Goal: Task Accomplishment & Management: Complete application form

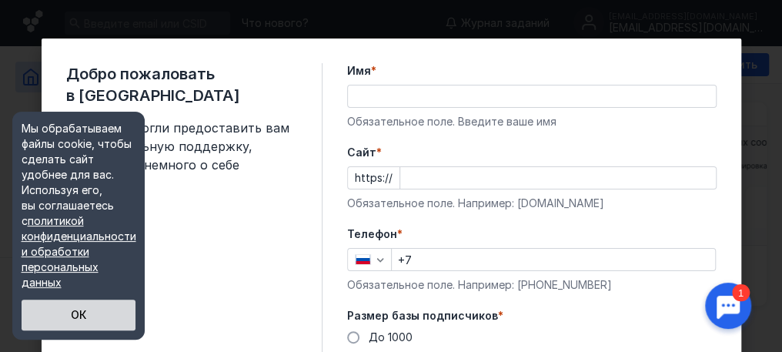
drag, startPoint x: 720, startPoint y: 129, endPoint x: 76, endPoint y: 312, distance: 669.4
click at [76, 312] on button "ОК" at bounding box center [79, 314] width 114 height 31
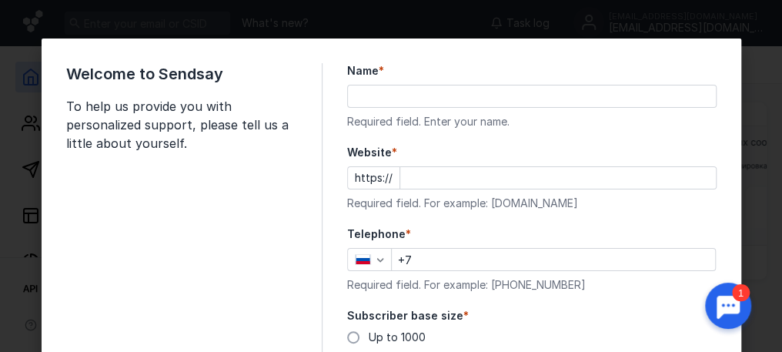
click at [558, 175] on input "Website *" at bounding box center [557, 178] width 315 height 22
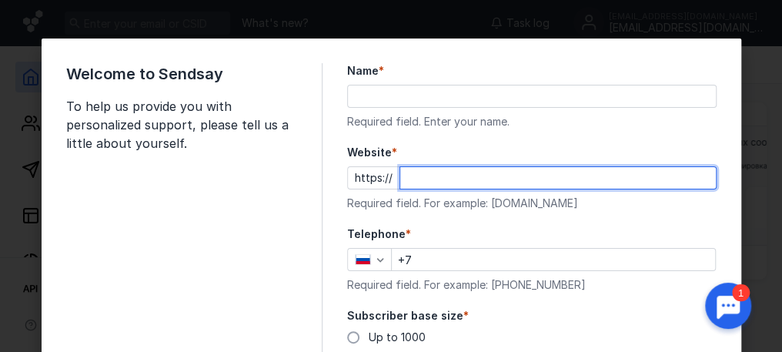
click at [414, 107] on div at bounding box center [531, 96] width 369 height 23
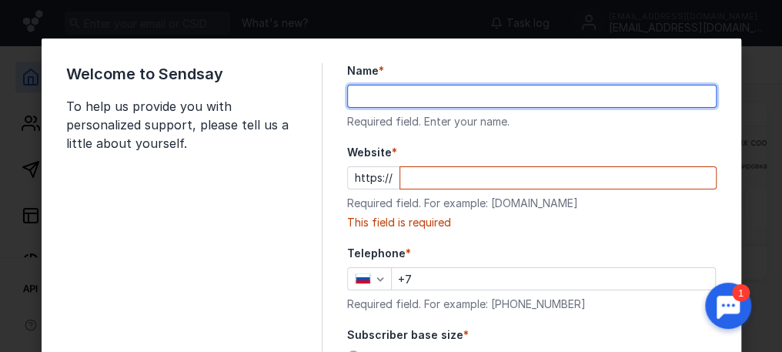
click at [429, 102] on input "Name *" at bounding box center [532, 96] width 368 height 22
type input "Reddy Anna1110"
click at [407, 177] on input "Website *" at bounding box center [557, 178] width 315 height 22
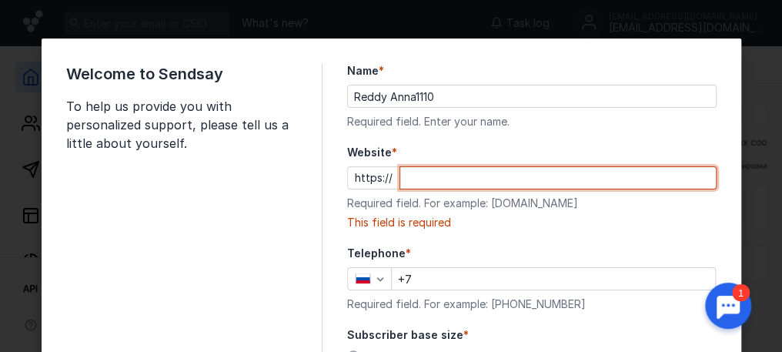
paste input "[DOMAIN_NAME][URL]"
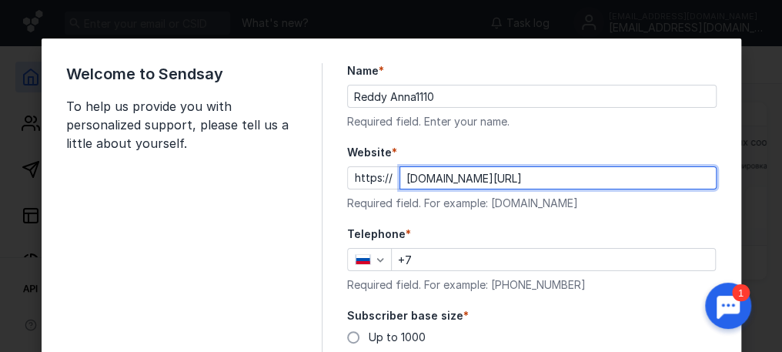
scroll to position [154, 0]
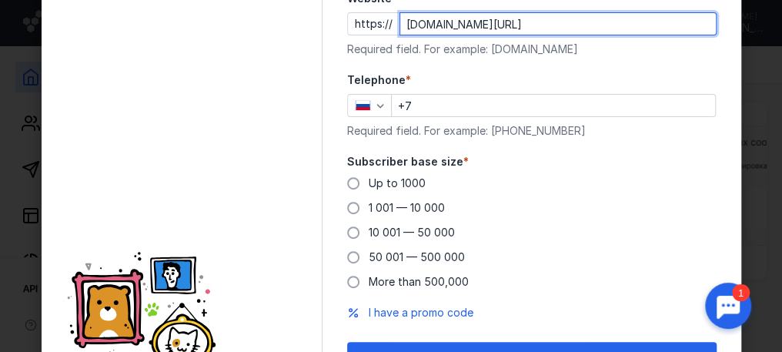
type input "[DOMAIN_NAME][URL]"
click at [439, 104] on input "+7" at bounding box center [553, 106] width 323 height 22
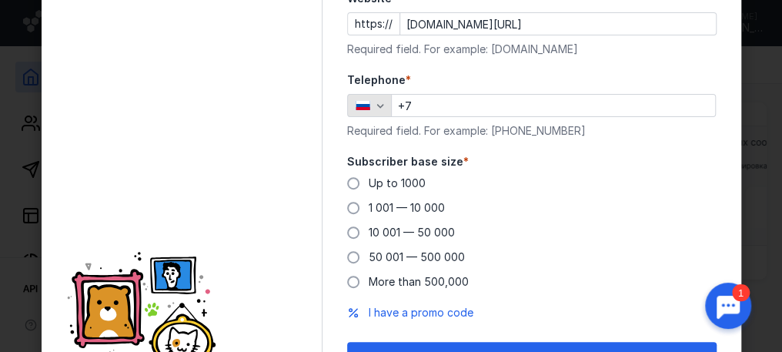
click at [377, 108] on icon "button" at bounding box center [380, 105] width 12 height 12
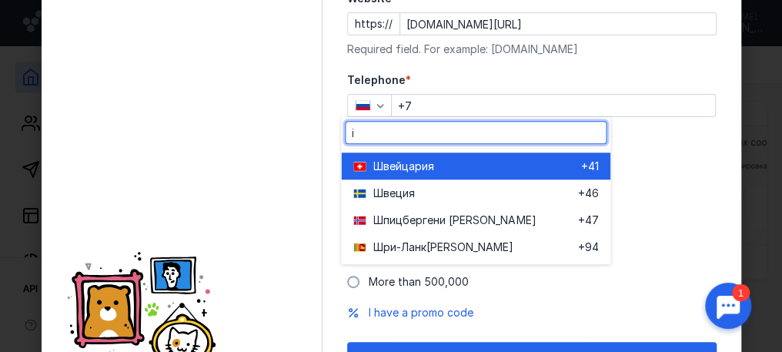
scroll to position [0, 0]
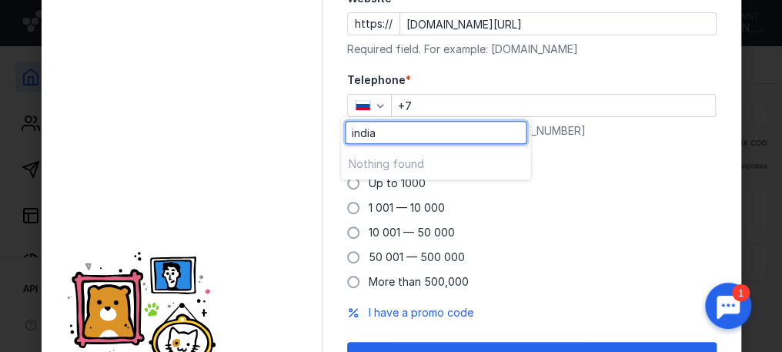
click at [352, 132] on input "india" at bounding box center [435, 133] width 180 height 22
click at [356, 132] on input "india" at bounding box center [435, 133] width 180 height 22
type input "[GEOGRAPHIC_DATA]"
click at [559, 195] on div "Up to 1000 1 001 — 10 000 10 001 — 50 000 50 001 — 500 000 More than 500,000" at bounding box center [531, 232] width 369 height 114
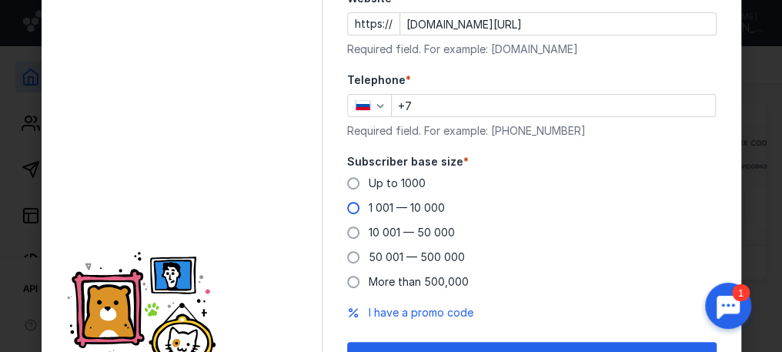
click at [392, 209] on span "1 001 — 10 000" at bounding box center [407, 207] width 76 height 13
click at [0, 0] on input "1 001 — 10 000" at bounding box center [0, 0] width 0 height 0
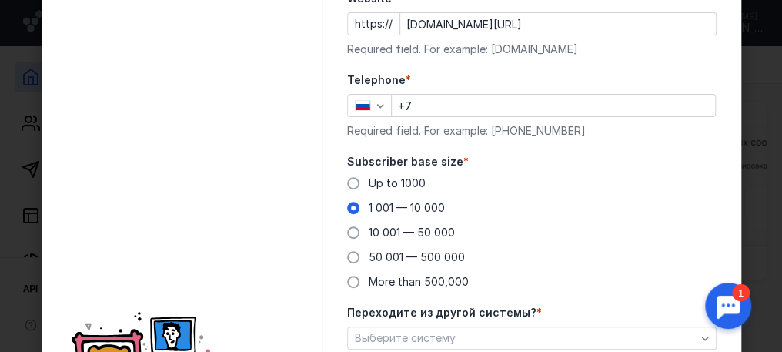
scroll to position [213, 0]
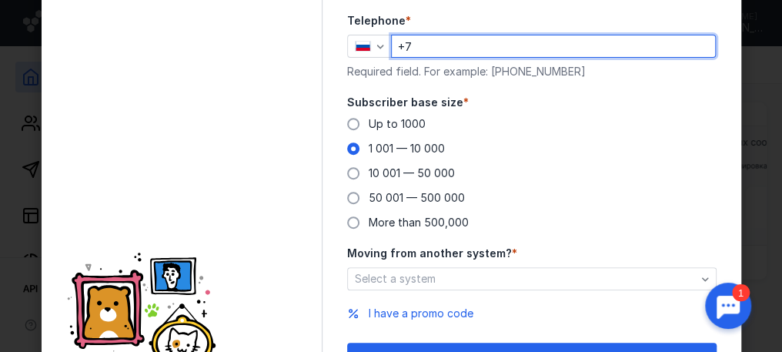
click at [398, 42] on input "+7" at bounding box center [553, 46] width 323 height 22
click at [414, 47] on input "+7" at bounding box center [553, 46] width 323 height 22
type input "[PHONE_NUMBER]"
click at [394, 46] on input "[PHONE_NUMBER]" at bounding box center [553, 46] width 323 height 22
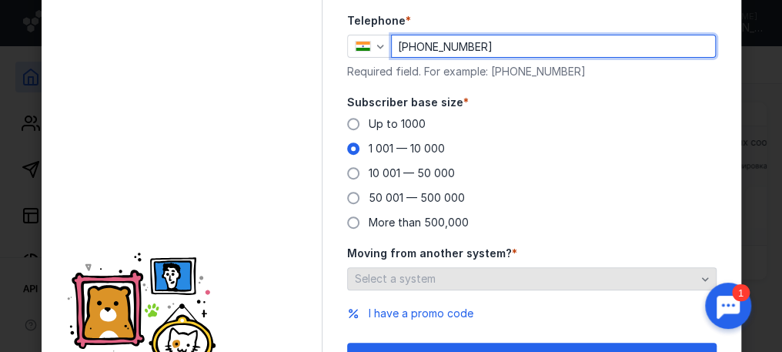
scroll to position [297, 0]
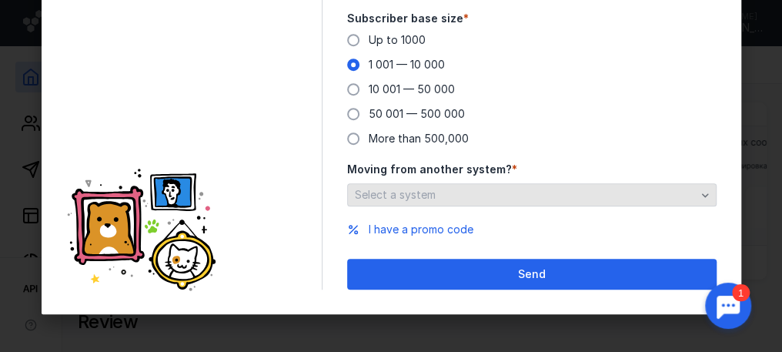
click at [462, 202] on div "Select a system" at bounding box center [531, 194] width 369 height 23
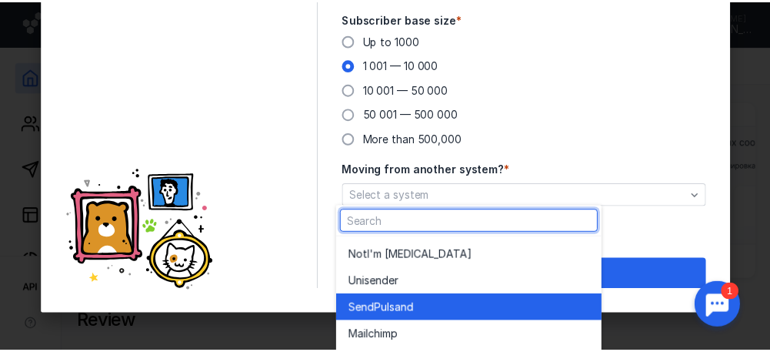
scroll to position [84, 0]
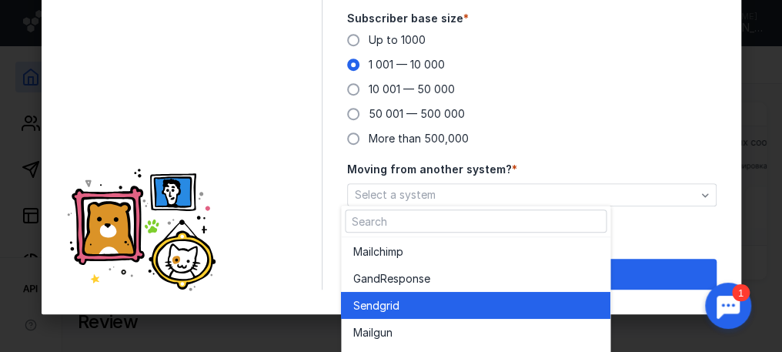
click at [468, 298] on div "Sendgr id" at bounding box center [475, 305] width 245 height 15
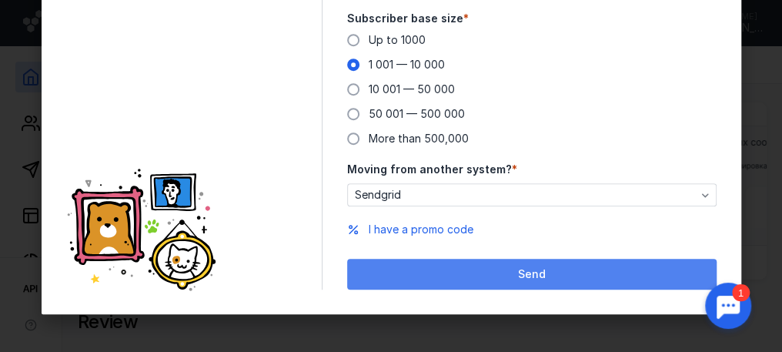
click at [556, 269] on div "Send" at bounding box center [532, 274] width 354 height 13
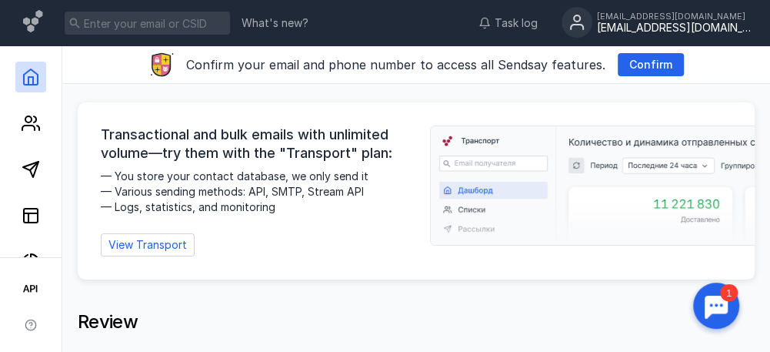
click at [649, 28] on font "[EMAIL_ADDRESS][DOMAIN_NAME]" at bounding box center [687, 27] width 181 height 13
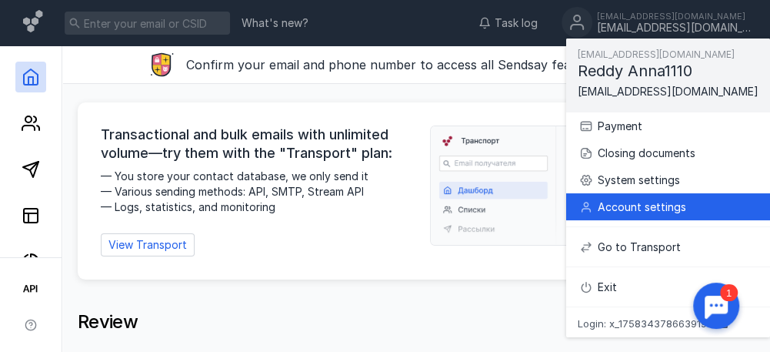
click at [629, 215] on div "Account settings" at bounding box center [668, 206] width 179 height 27
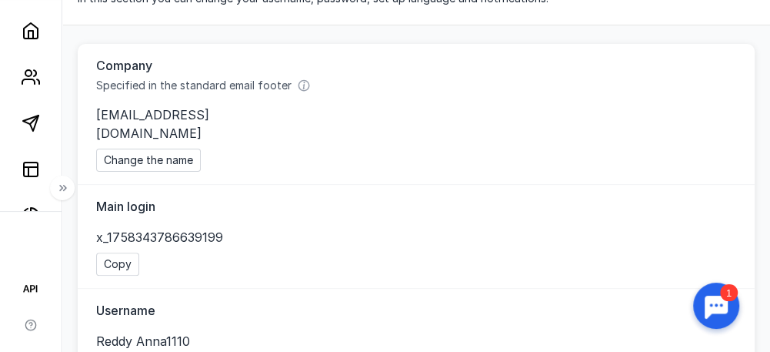
scroll to position [154, 0]
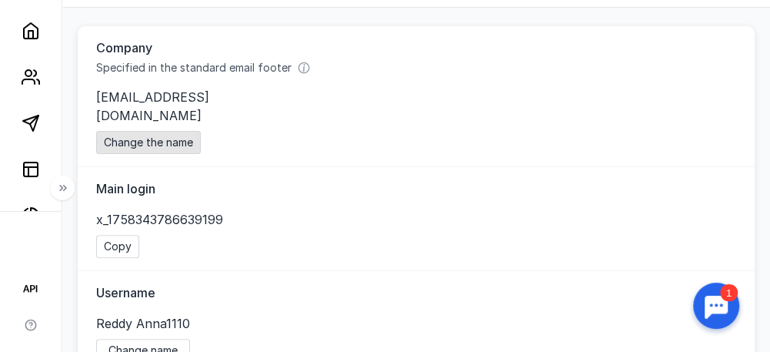
click at [193, 135] on font "Change the name" at bounding box center [148, 141] width 89 height 13
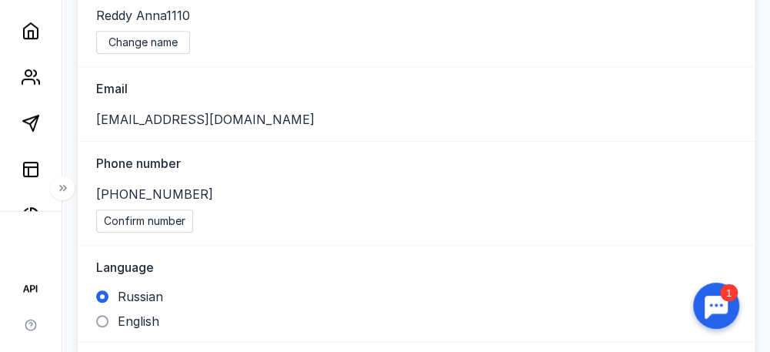
scroll to position [616, 0]
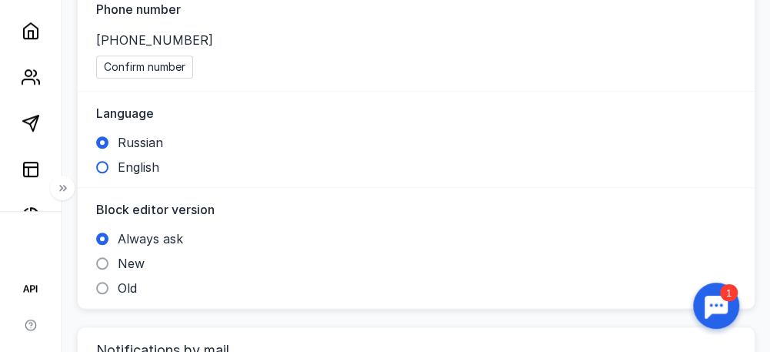
click at [120, 159] on label "English" at bounding box center [127, 166] width 63 height 15
click at [0, 0] on input "English" at bounding box center [0, 0] width 0 height 0
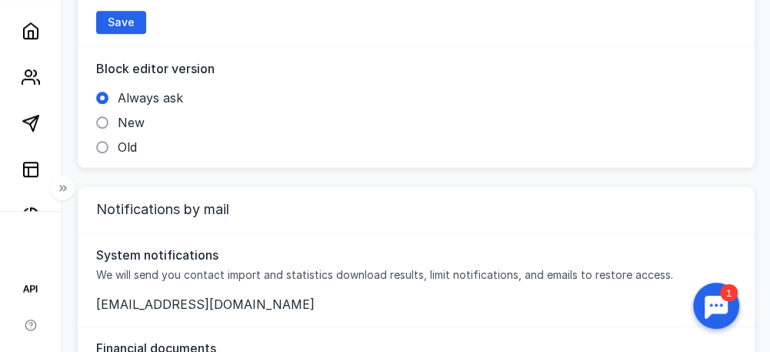
scroll to position [769, 0]
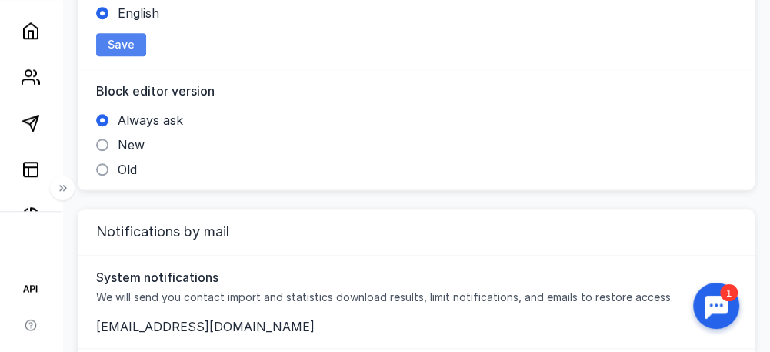
click at [135, 38] on font "Save" at bounding box center [121, 44] width 27 height 13
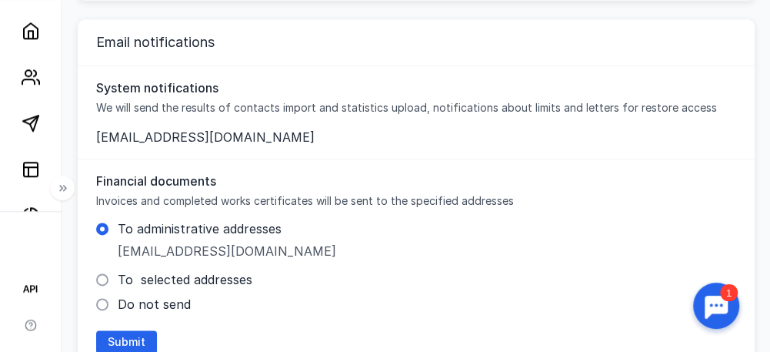
scroll to position [1006, 0]
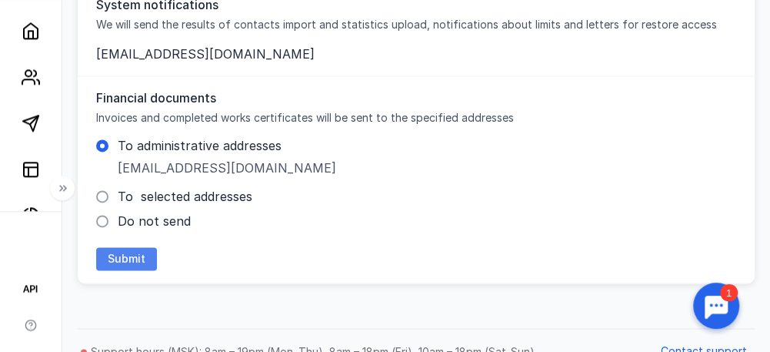
click at [140, 252] on span "Submit" at bounding box center [127, 258] width 38 height 13
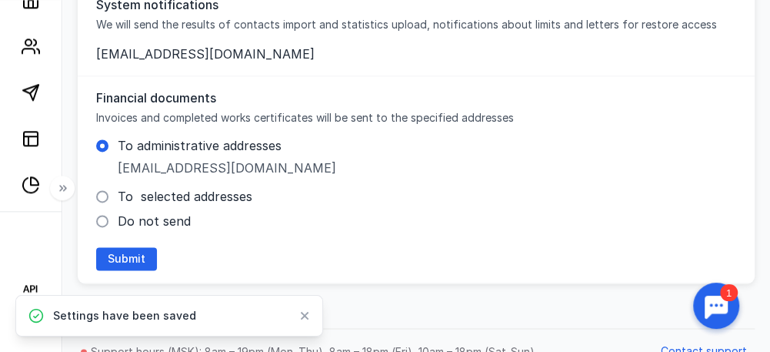
scroll to position [61, 0]
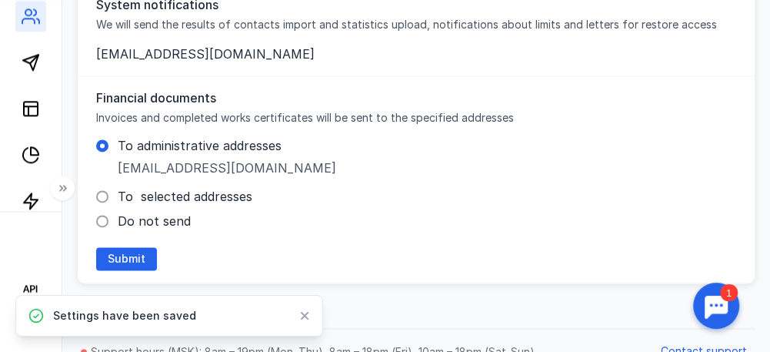
click at [41, 28] on link at bounding box center [30, 16] width 31 height 31
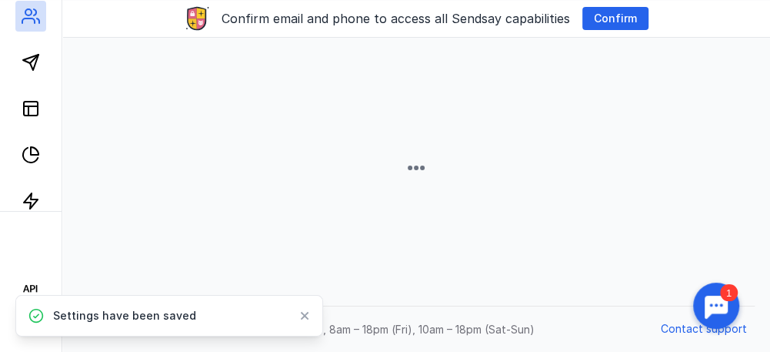
scroll to position [45, 0]
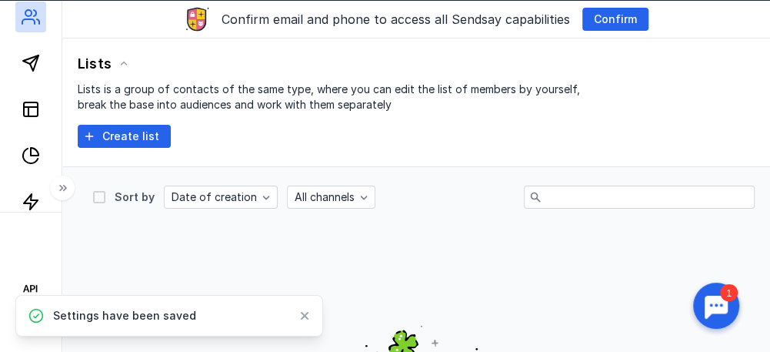
scroll to position [682, 0]
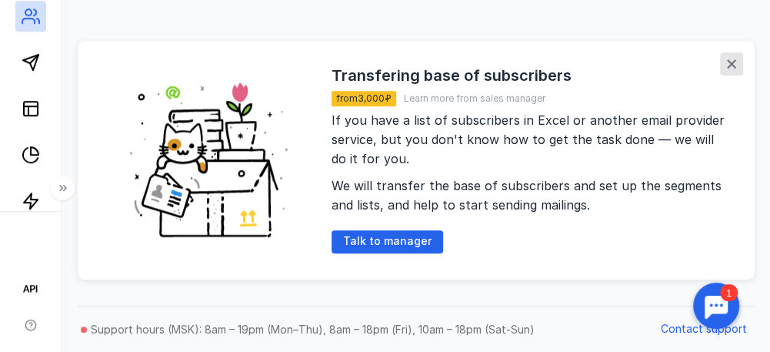
click at [735, 59] on icon "button" at bounding box center [731, 63] width 9 height 9
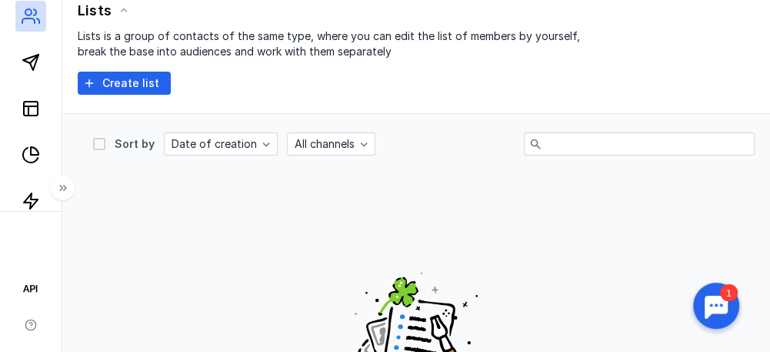
scroll to position [0, 0]
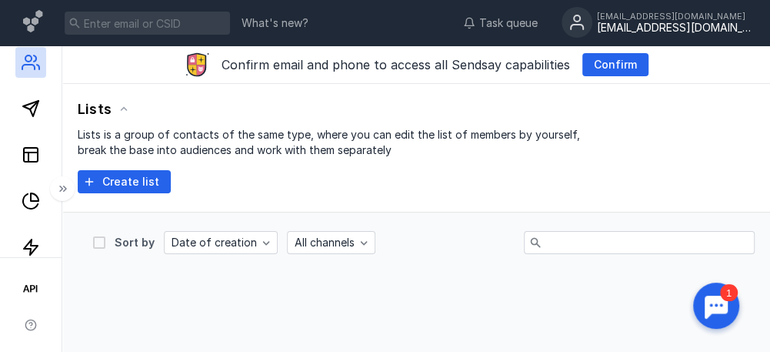
click at [679, 23] on font "[EMAIL_ADDRESS][DOMAIN_NAME]" at bounding box center [687, 27] width 181 height 13
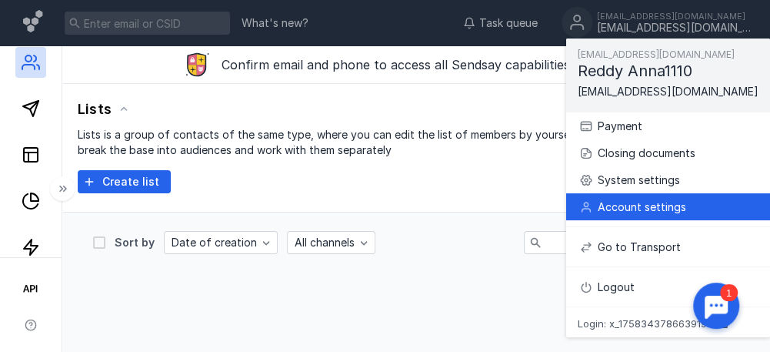
click at [649, 212] on font "Account settings" at bounding box center [642, 206] width 88 height 13
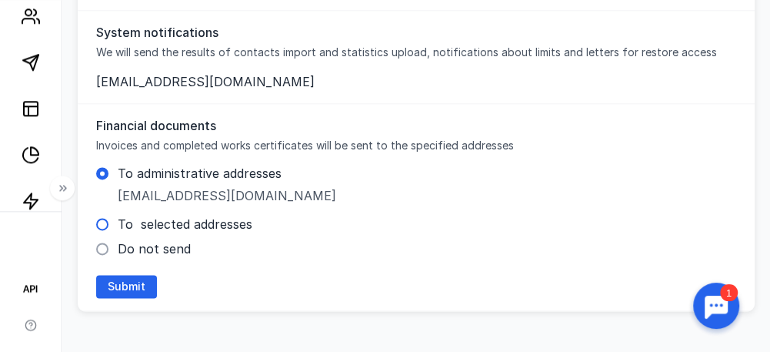
scroll to position [1006, 0]
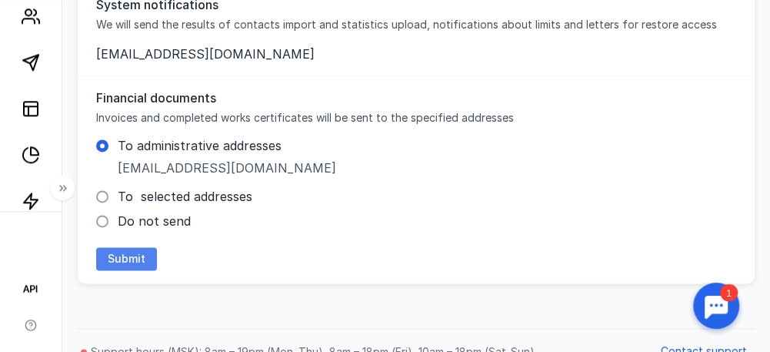
click at [110, 247] on div "Submit" at bounding box center [126, 258] width 61 height 23
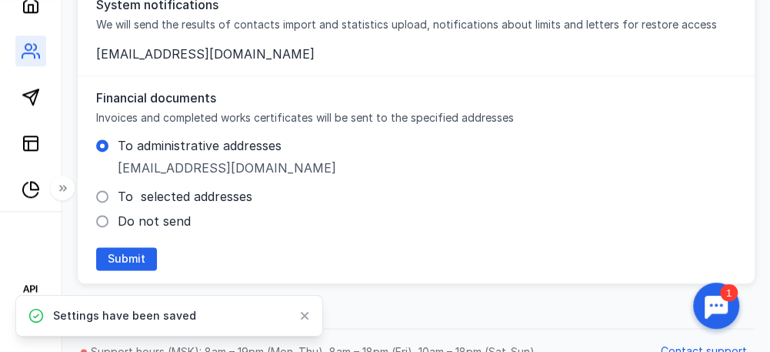
scroll to position [4, 0]
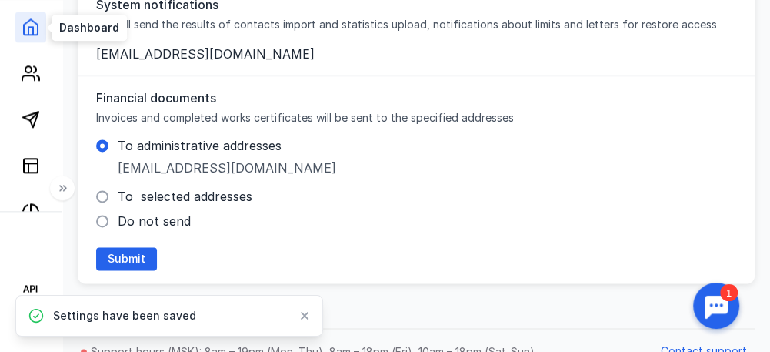
click at [34, 33] on icon at bounding box center [31, 27] width 18 height 18
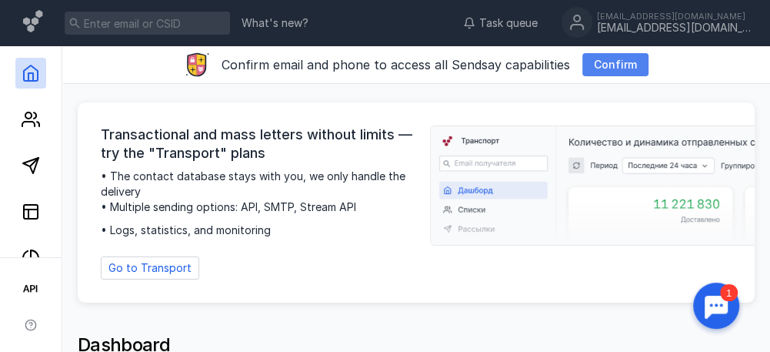
click at [616, 61] on span "Confirm" at bounding box center [615, 64] width 43 height 13
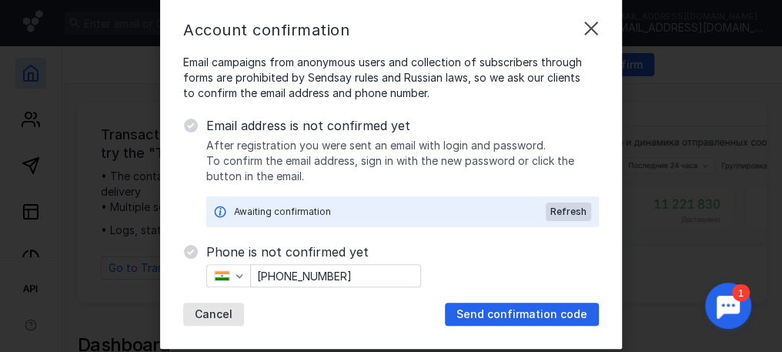
scroll to position [75, 0]
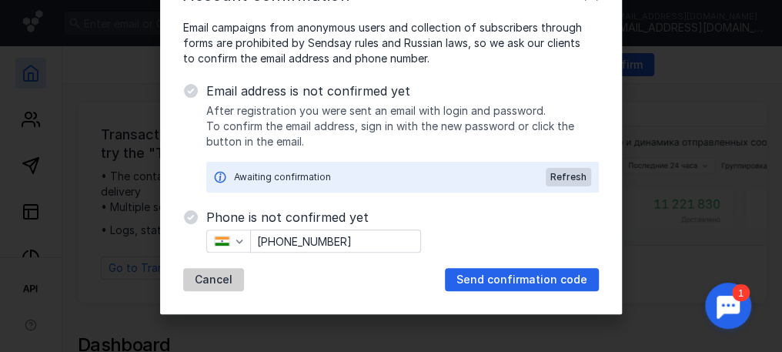
click at [211, 284] on span "Cancel" at bounding box center [214, 279] width 38 height 13
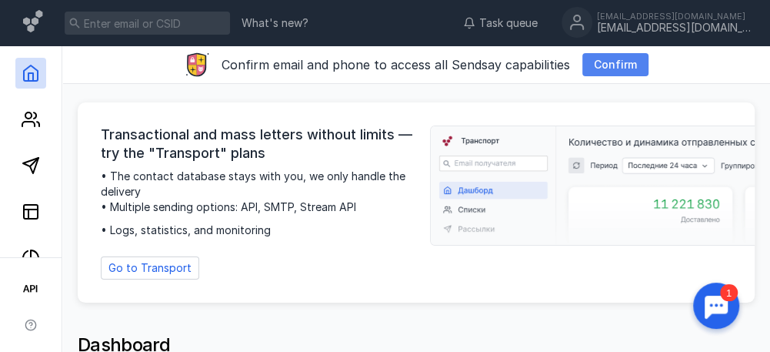
click at [603, 59] on span "Confirm" at bounding box center [615, 64] width 43 height 13
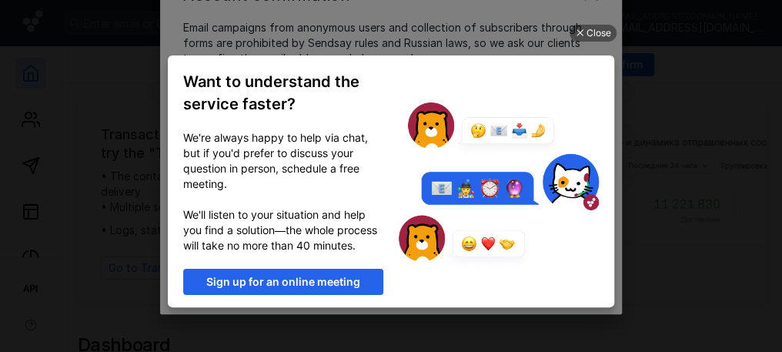
scroll to position [0, 0]
click at [580, 30] on div at bounding box center [579, 33] width 8 height 8
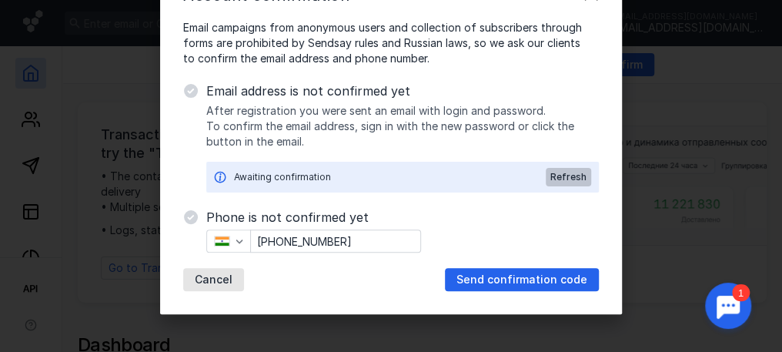
click at [566, 178] on font "Refresh" at bounding box center [568, 177] width 36 height 12
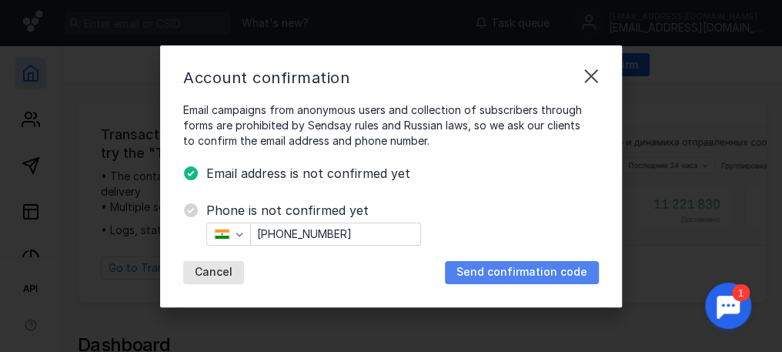
click at [498, 270] on font "Send confirmation code" at bounding box center [521, 271] width 131 height 13
